Goal: Communication & Community: Connect with others

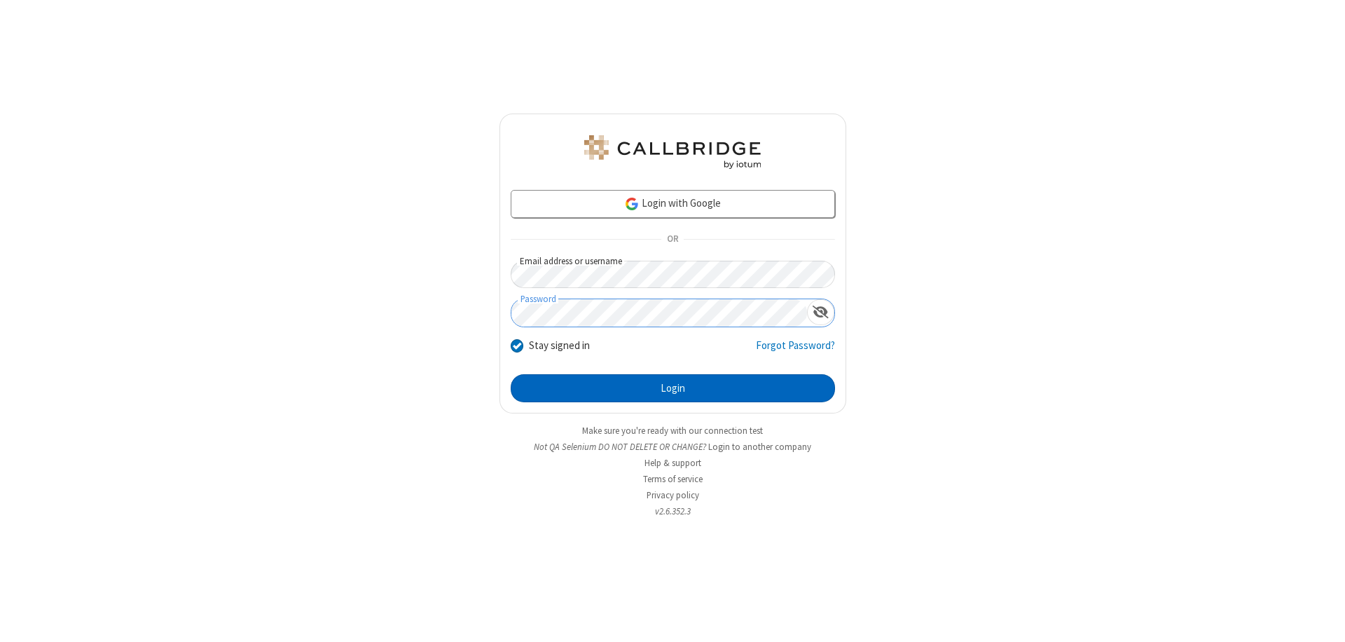
click at [672, 388] on button "Login" at bounding box center [673, 388] width 324 height 28
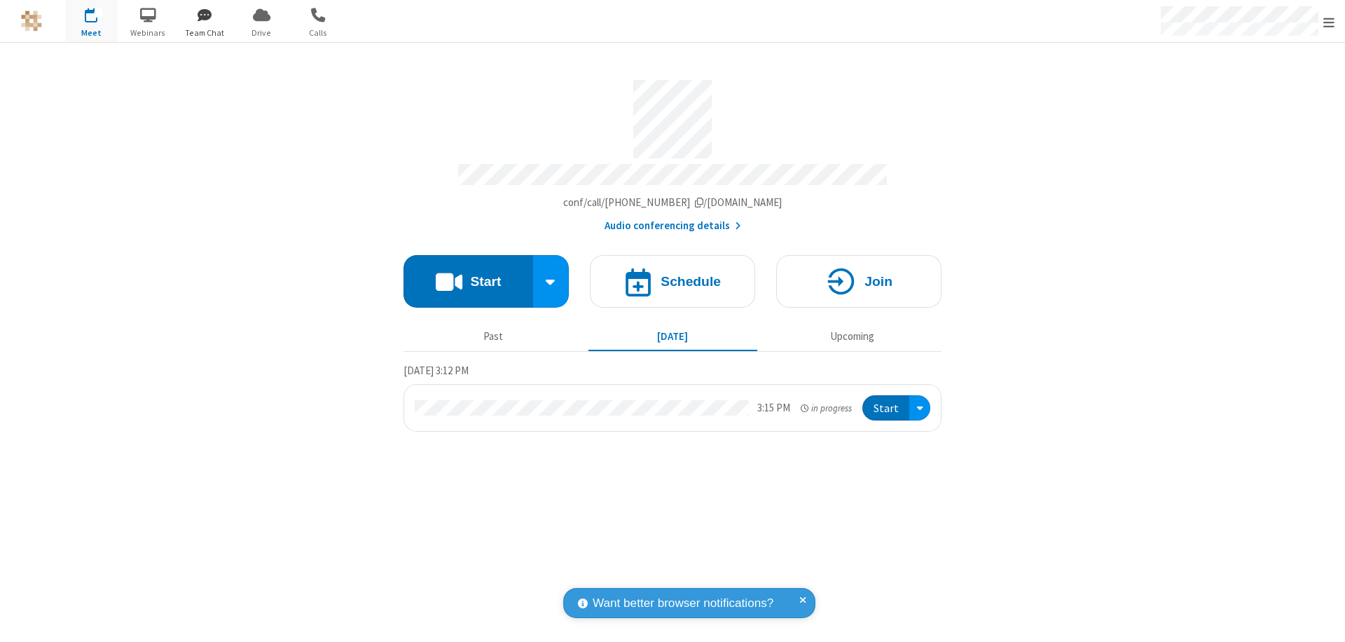
click at [205, 15] on span "button" at bounding box center [205, 15] width 53 height 24
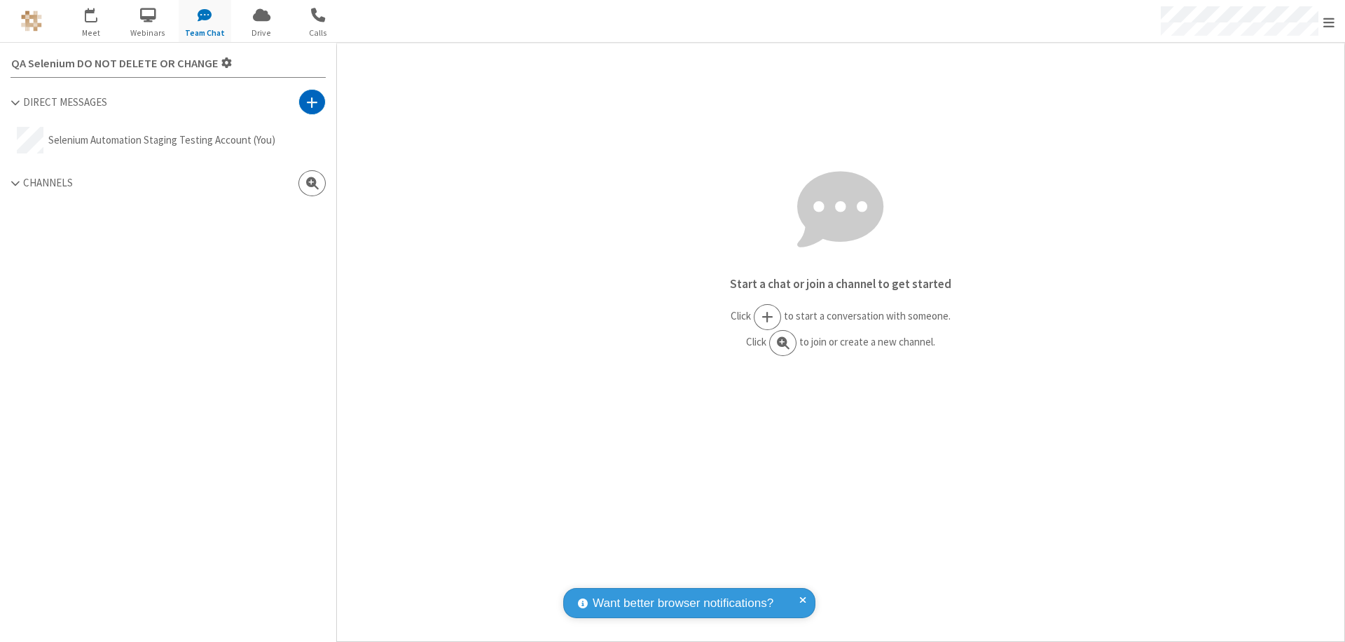
click at [312, 102] on span at bounding box center [312, 102] width 12 height 14
